Goal: Information Seeking & Learning: Learn about a topic

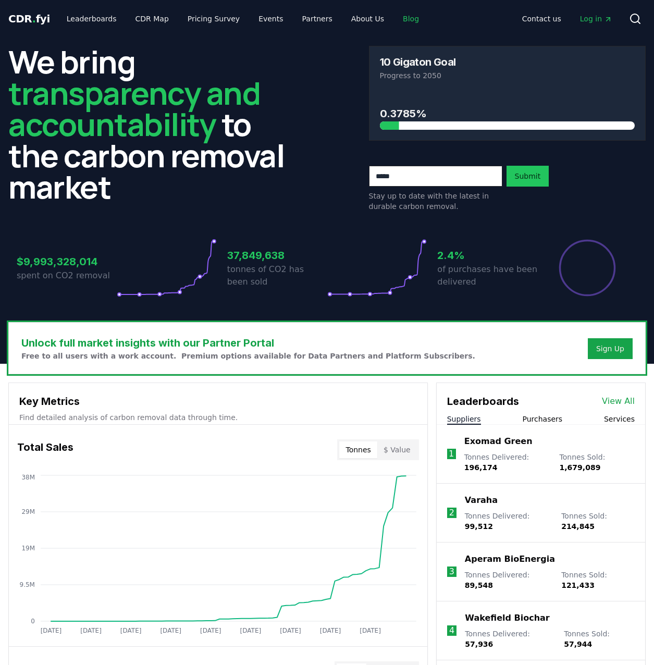
click at [394, 20] on link "Blog" at bounding box center [410, 18] width 33 height 19
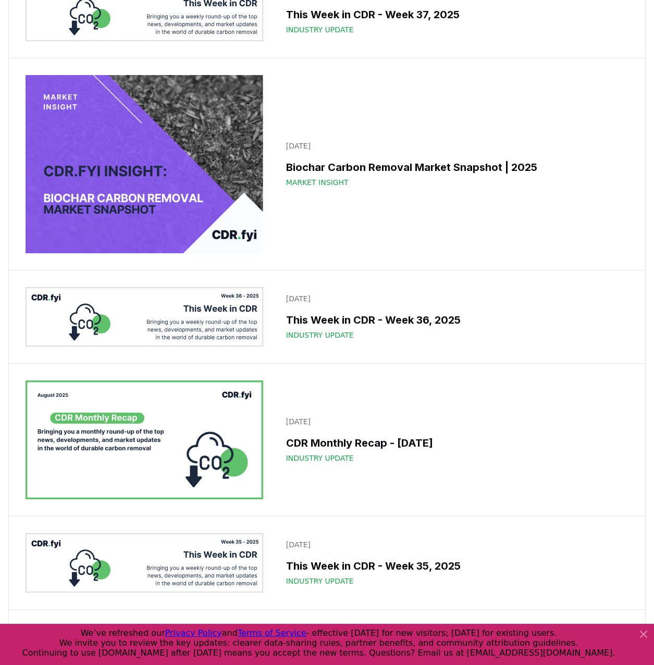
scroll to position [248, 0]
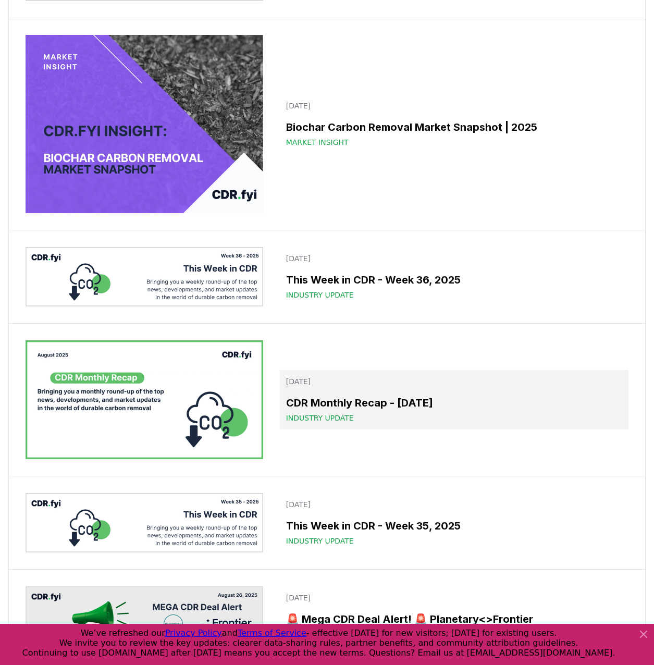
click at [393, 408] on h3 "CDR Monthly Recap - [DATE]" at bounding box center [454, 403] width 336 height 16
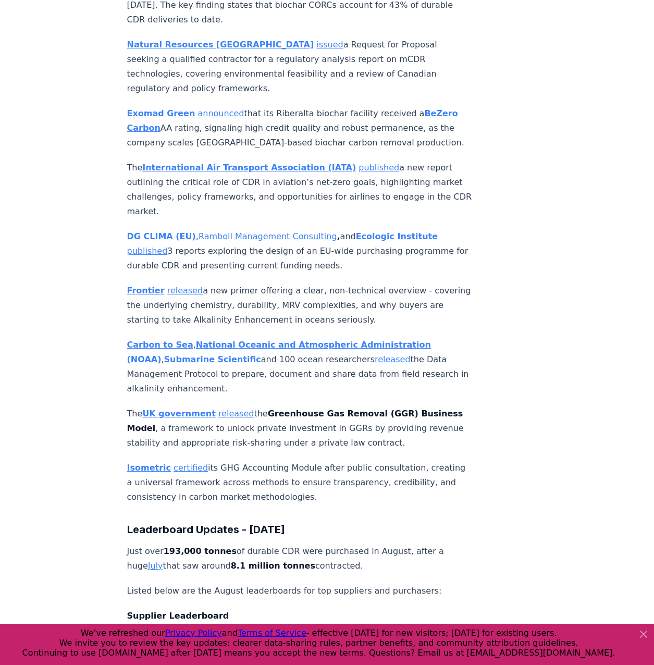
scroll to position [5055, 0]
